Goal: Share content: Share content

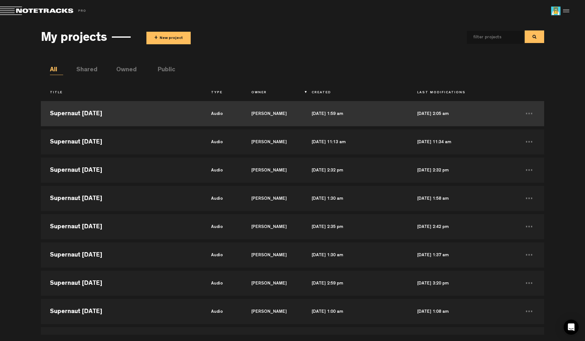
scroll to position [19, 0]
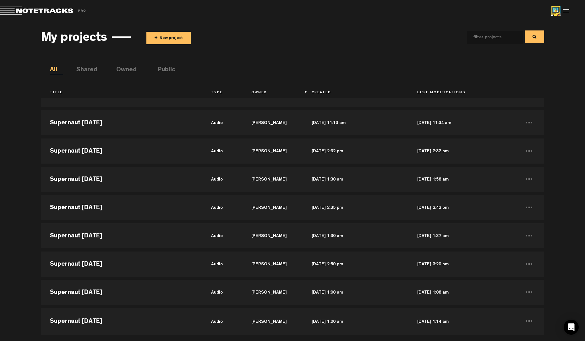
click at [566, 130] on div "My projects + New project All Shared Owned Public Title Type Owner Created Last…" at bounding box center [292, 178] width 585 height 313
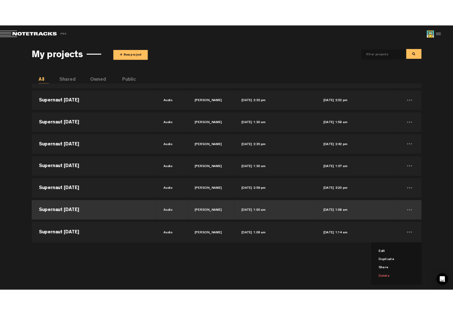
scroll to position [0, 0]
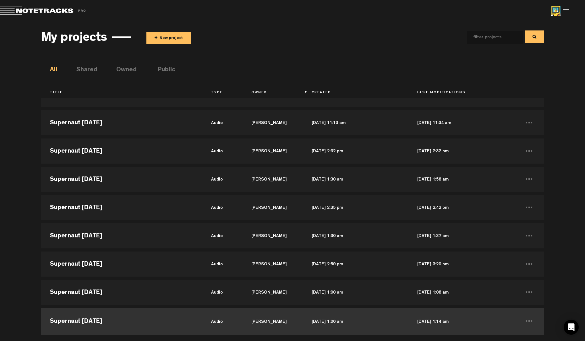
click at [230, 322] on td "audio" at bounding box center [222, 320] width 40 height 28
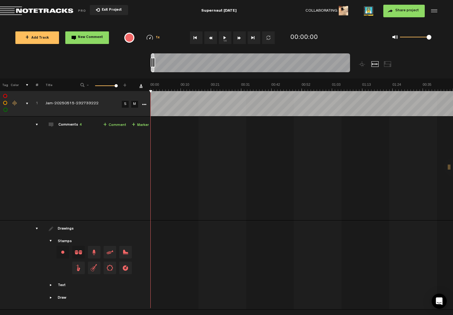
click at [142, 85] on link "Download comments" at bounding box center [140, 85] width 3 height 3
click at [107, 10] on span "Exit Project" at bounding box center [111, 9] width 22 height 3
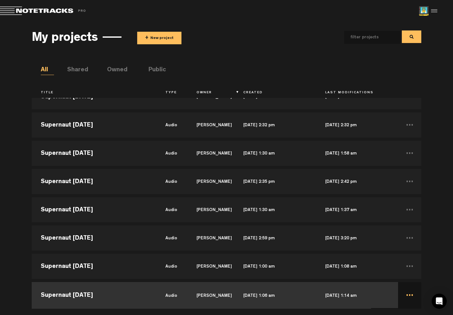
scroll to position [54, 0]
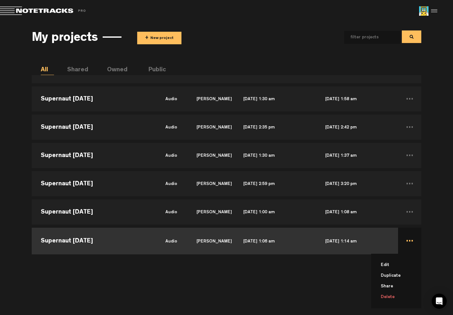
click at [390, 297] on li "Delete" at bounding box center [400, 297] width 43 height 11
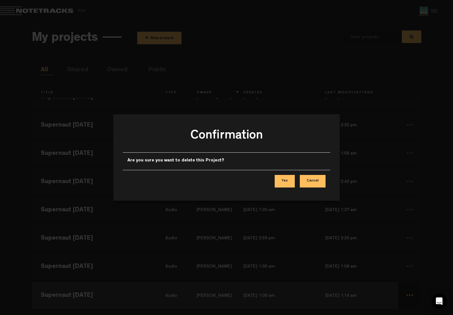
scroll to position [0, 0]
click at [284, 182] on button "Yes" at bounding box center [285, 181] width 20 height 13
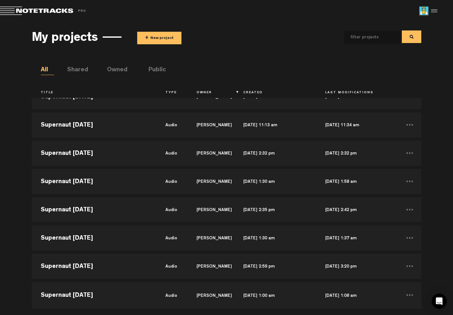
scroll to position [17, 0]
click at [164, 40] on button "+ New project" at bounding box center [159, 38] width 44 height 13
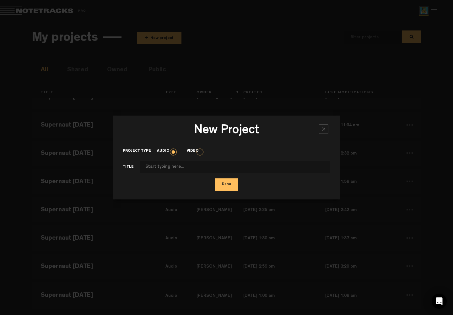
click at [178, 165] on input "Project type" at bounding box center [235, 167] width 191 height 13
type input "Supernaut [DATE]"
click at [227, 185] on button "Done" at bounding box center [226, 184] width 23 height 13
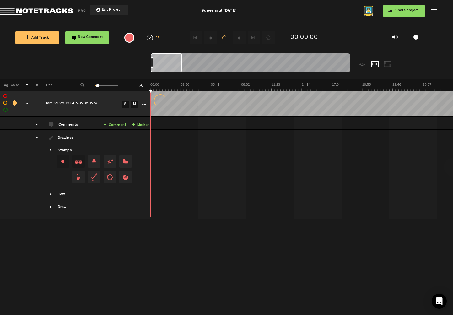
click at [405, 12] on div at bounding box center [226, 157] width 453 height 315
click at [408, 11] on div at bounding box center [226, 157] width 453 height 315
click at [106, 282] on div "+ New drawing Tag Color # Title - 1 100 100 + 1 processing... Jam-20250814-2323…" at bounding box center [226, 196] width 453 height 236
click at [407, 8] on button "Share project" at bounding box center [403, 11] width 41 height 13
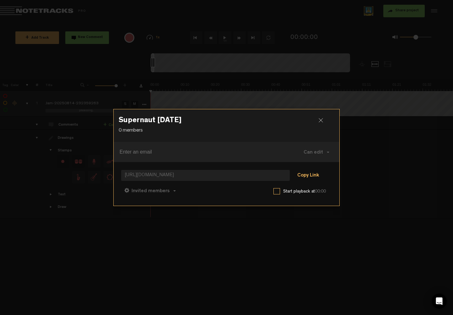
click at [307, 174] on button "Copy Link" at bounding box center [308, 176] width 34 height 13
click at [323, 122] on div at bounding box center [323, 122] width 9 height 9
